Goal: Browse casually: Explore the website without a specific task or goal

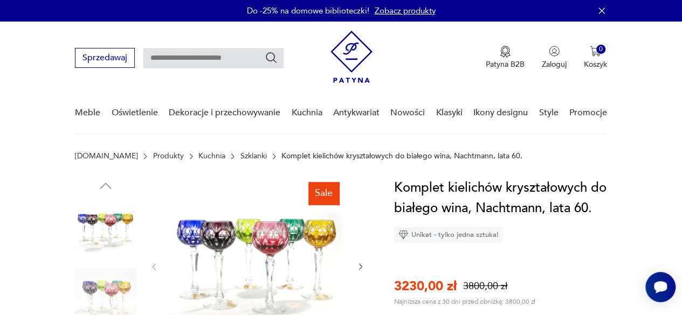
click at [102, 293] on img at bounding box center [105, 298] width 61 height 61
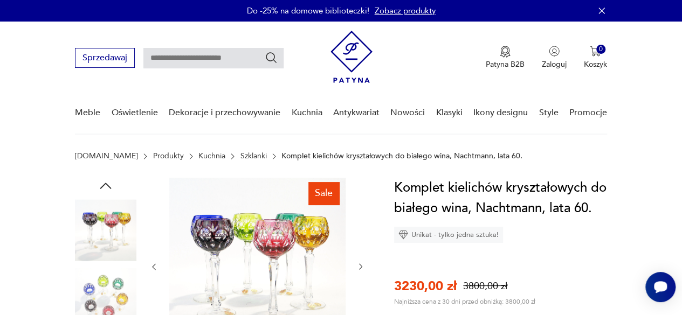
click at [101, 299] on img at bounding box center [105, 298] width 61 height 61
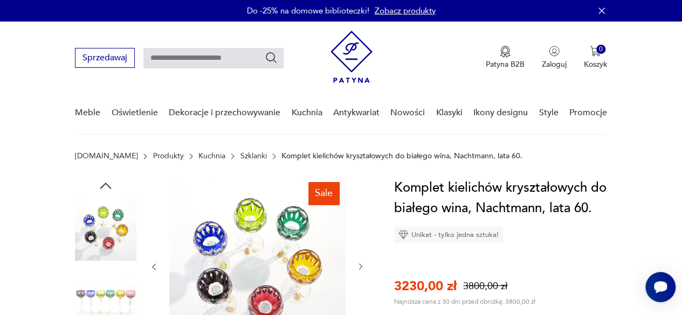
click at [106, 298] on img at bounding box center [105, 298] width 61 height 61
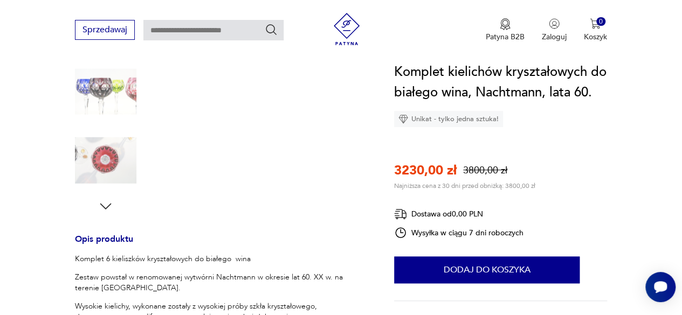
scroll to position [362, 0]
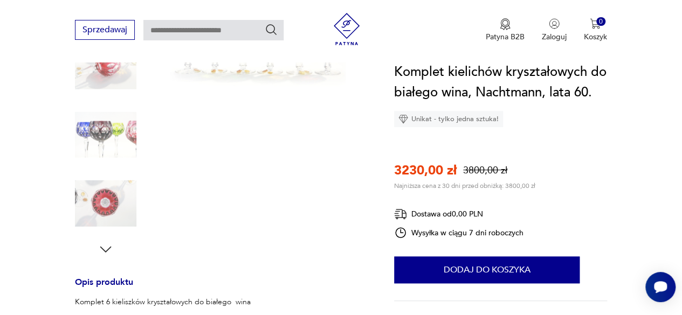
click at [120, 196] on img at bounding box center [105, 203] width 61 height 61
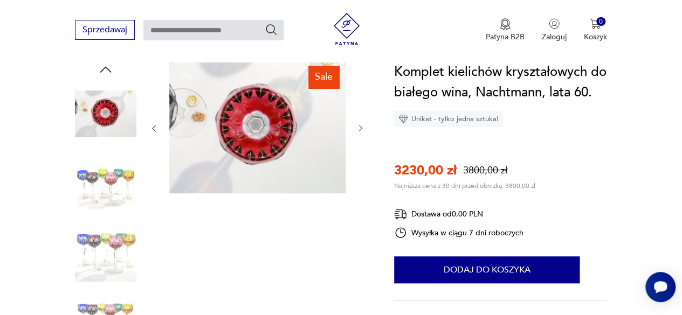
scroll to position [111, 0]
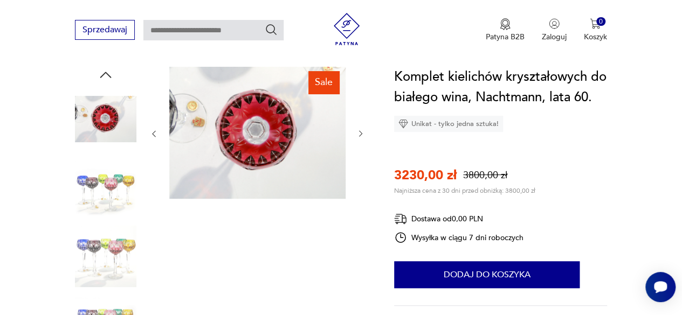
click at [107, 113] on img at bounding box center [105, 118] width 61 height 61
click at [100, 195] on img at bounding box center [105, 187] width 61 height 61
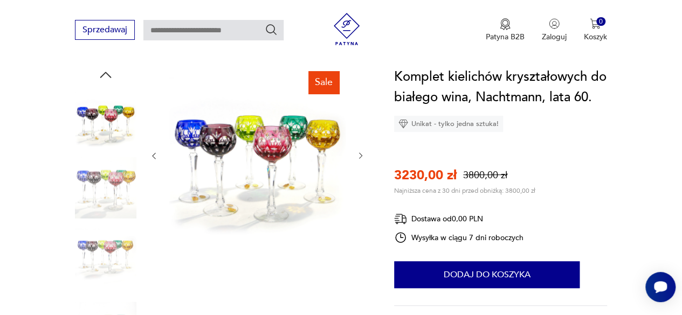
click at [107, 206] on img at bounding box center [105, 187] width 61 height 61
